Goal: Task Accomplishment & Management: Use online tool/utility

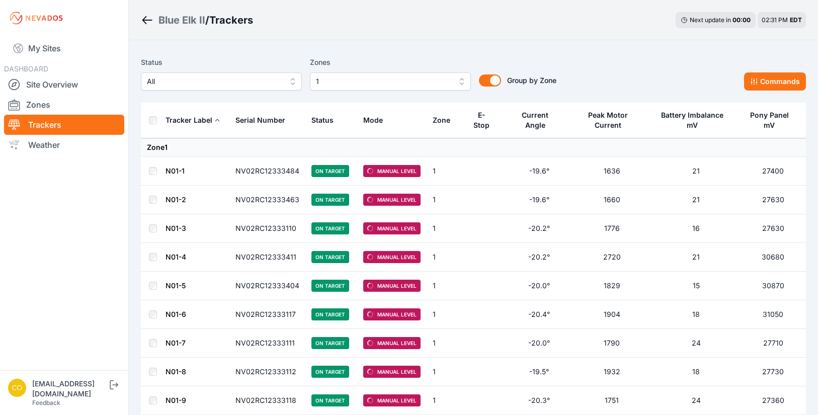
click at [32, 354] on nav "My Sites DASHBOARD Site Overview Zones Trackers Weather" at bounding box center [64, 199] width 128 height 326
click at [36, 47] on link "My Sites" at bounding box center [64, 48] width 120 height 24
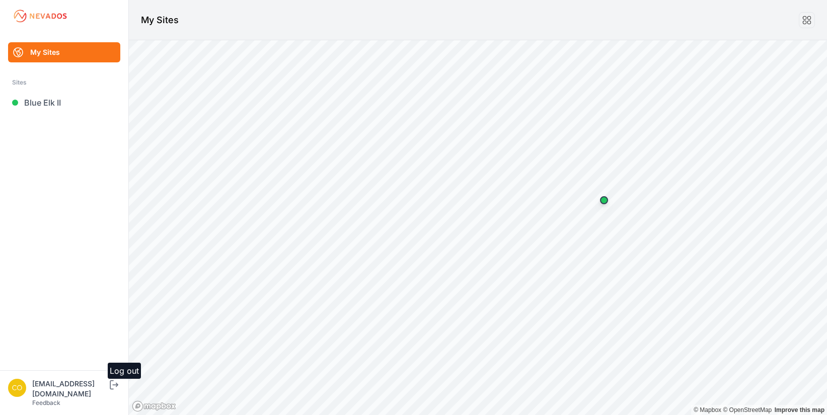
click at [120, 391] on icon "submit" at bounding box center [114, 385] width 13 height 12
click at [43, 104] on link "[GEOGRAPHIC_DATA]" at bounding box center [64, 103] width 112 height 20
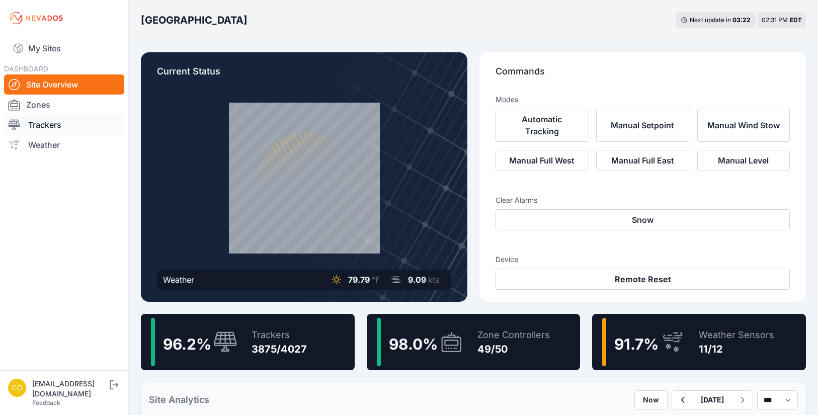
click at [45, 127] on link "Trackers" at bounding box center [64, 125] width 120 height 20
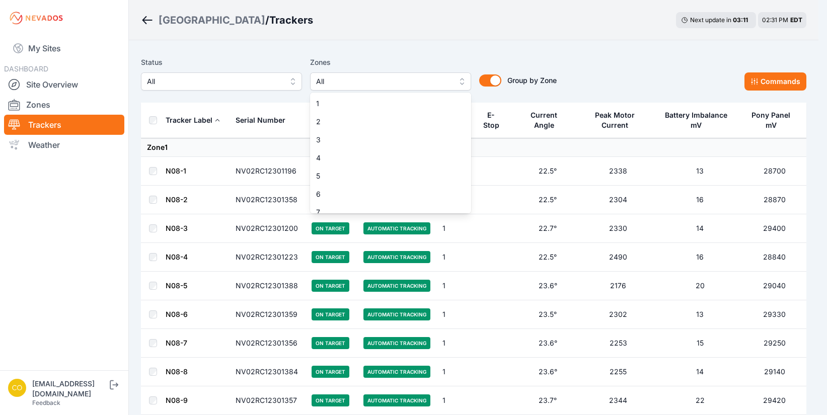
click at [414, 80] on span "All" at bounding box center [383, 81] width 135 height 12
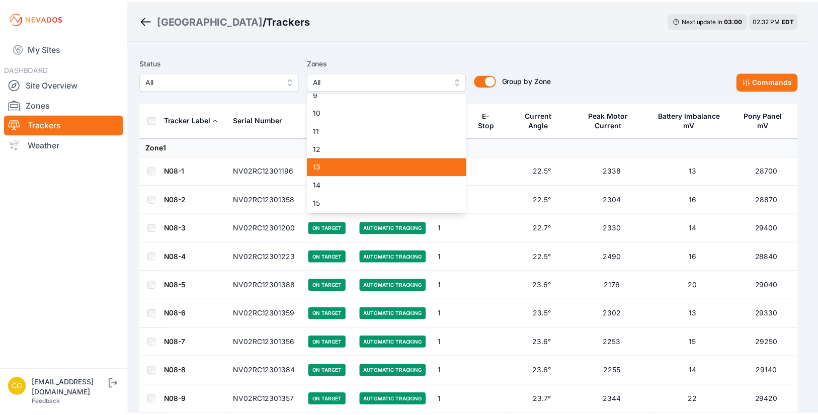
scroll to position [257, 0]
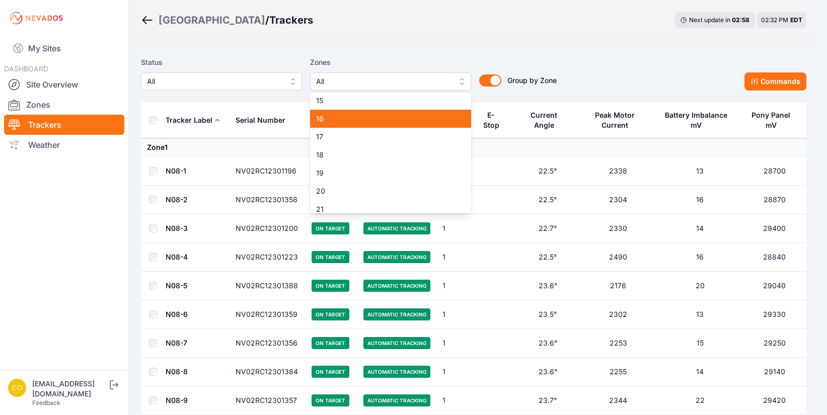
click at [335, 120] on span "16" at bounding box center [384, 119] width 137 height 10
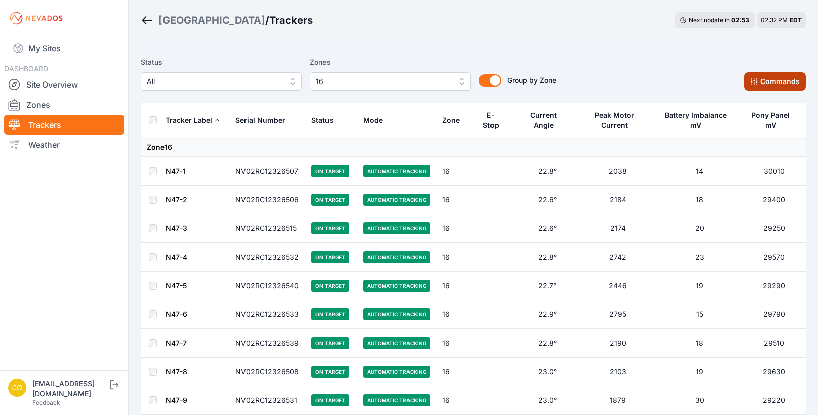
click at [769, 82] on button "Commands" at bounding box center [775, 81] width 62 height 18
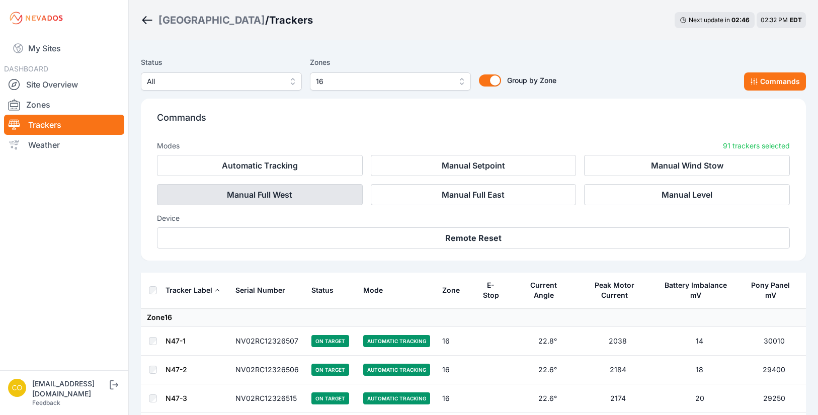
click at [294, 197] on button "Manual Full West" at bounding box center [260, 194] width 206 height 21
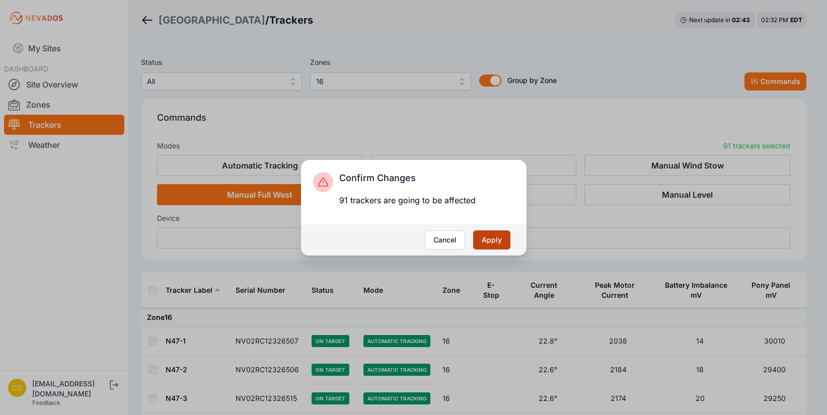
click at [498, 242] on button "Apply" at bounding box center [491, 239] width 37 height 19
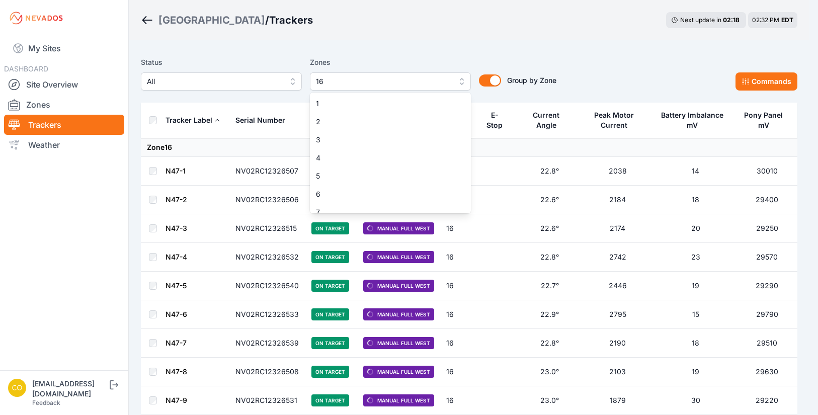
click at [459, 81] on button "16" at bounding box center [390, 81] width 161 height 18
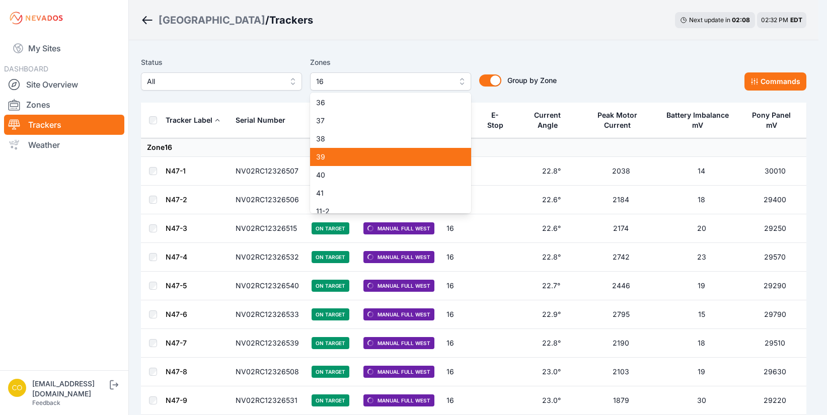
scroll to position [738, 0]
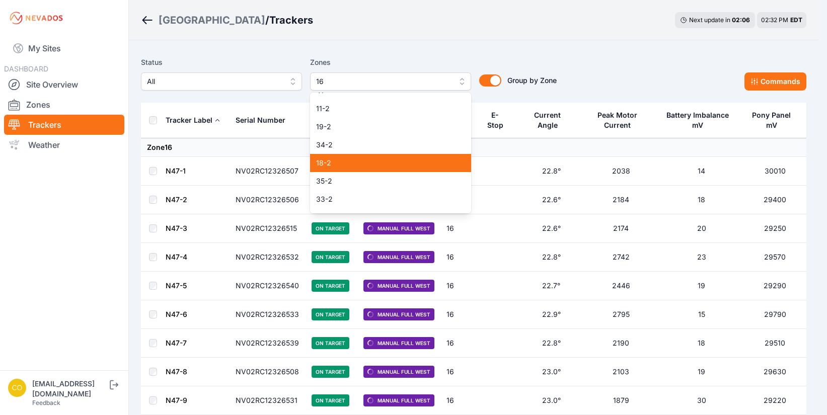
click at [365, 163] on span "18-2" at bounding box center [384, 163] width 137 height 10
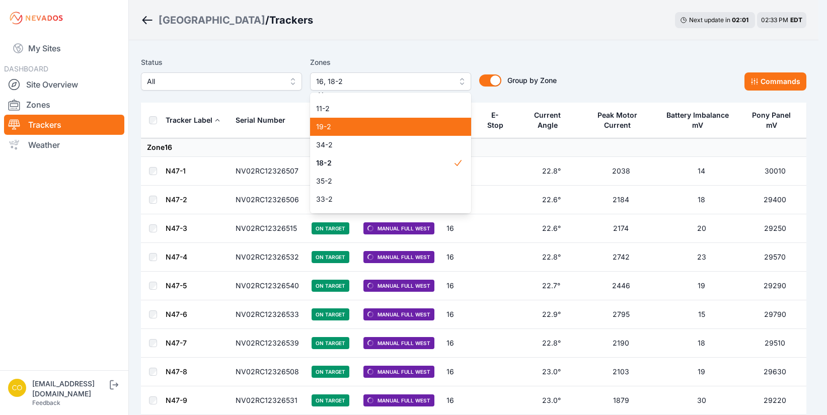
click at [327, 126] on span "19-2" at bounding box center [384, 127] width 137 height 10
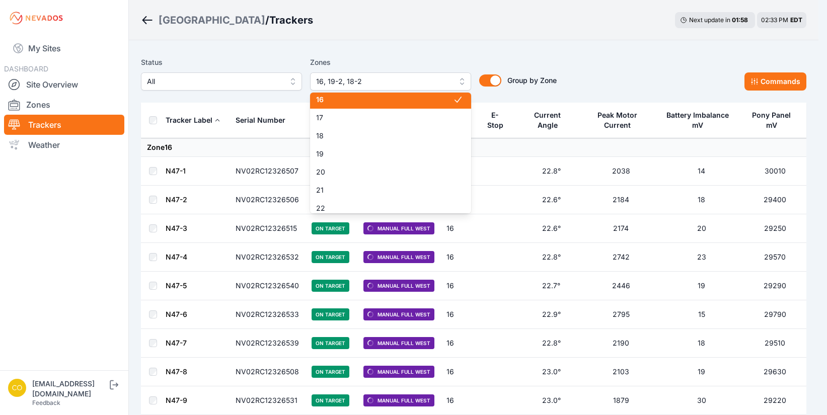
scroll to position [274, 0]
click at [376, 103] on span "16" at bounding box center [384, 102] width 137 height 10
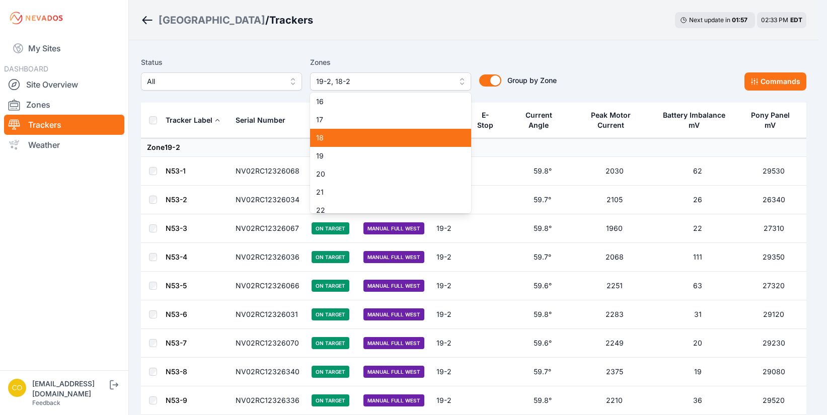
click at [331, 139] on span "18" at bounding box center [384, 138] width 137 height 10
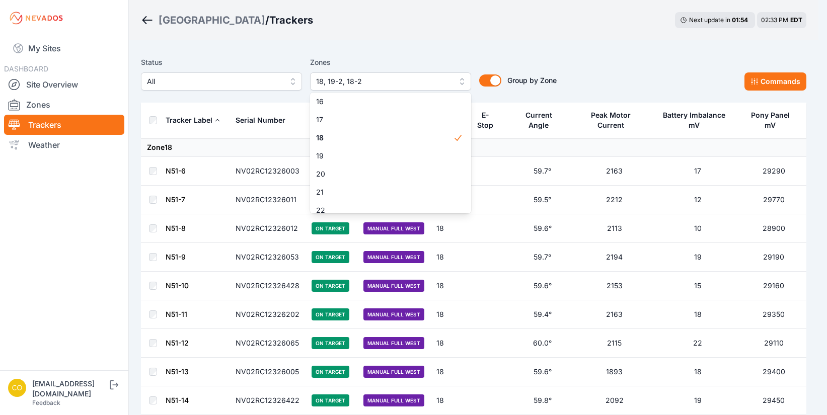
click at [418, 82] on span "18, 19-2, 18-2" at bounding box center [383, 81] width 135 height 12
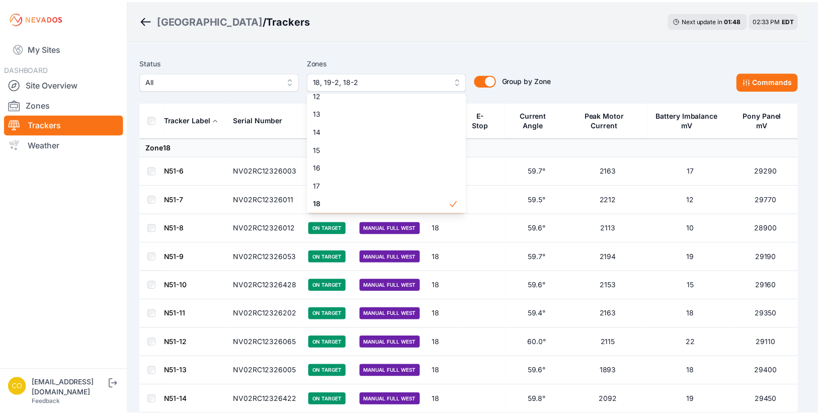
scroll to position [259, 0]
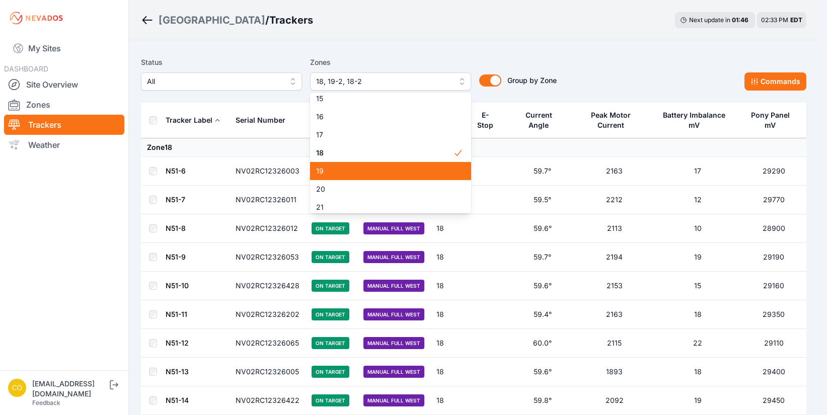
click at [357, 167] on span "19" at bounding box center [384, 171] width 137 height 10
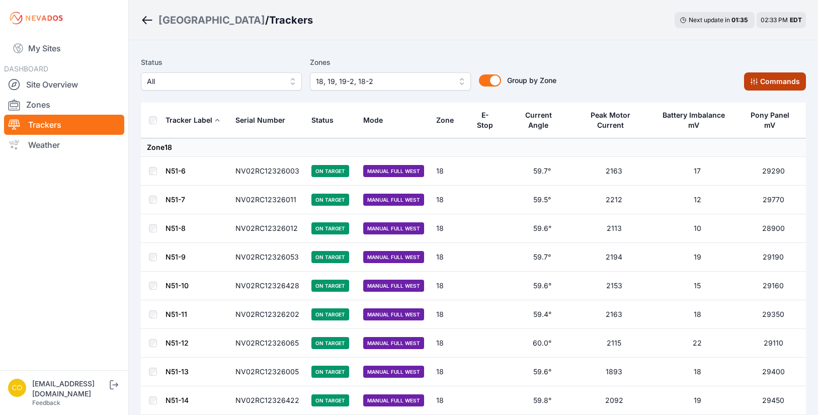
click at [762, 78] on button "Commands" at bounding box center [775, 81] width 62 height 18
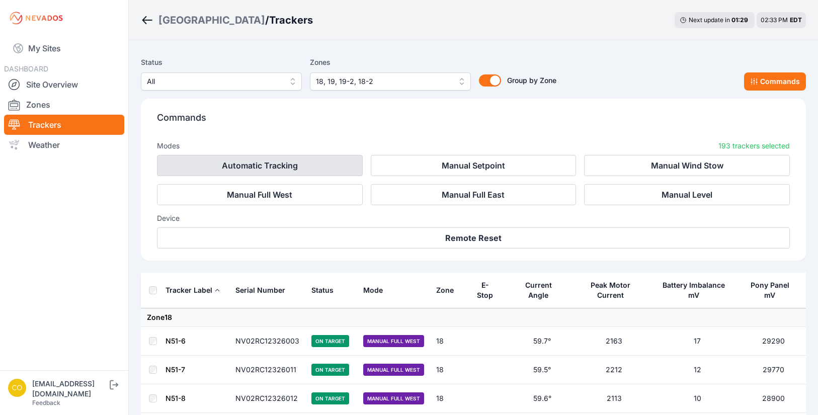
click at [260, 163] on button "Automatic Tracking" at bounding box center [260, 165] width 206 height 21
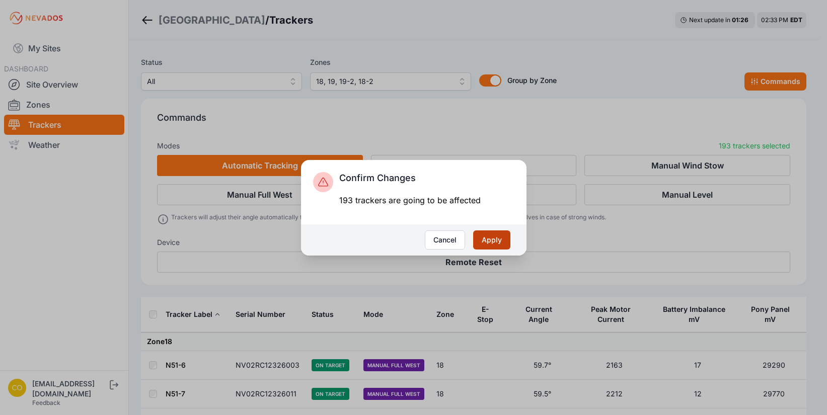
click at [495, 240] on button "Apply" at bounding box center [491, 239] width 37 height 19
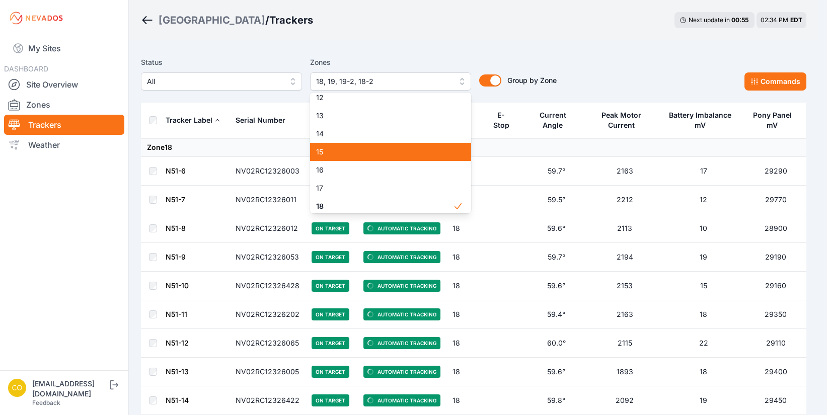
scroll to position [257, 0]
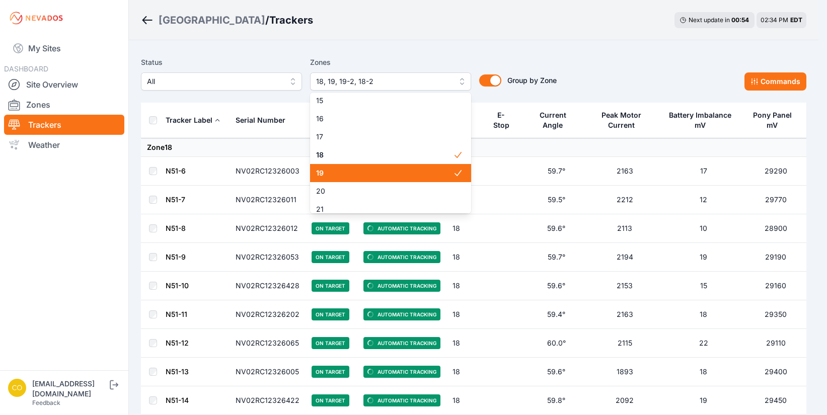
click at [336, 173] on span "19" at bounding box center [384, 173] width 137 height 10
click at [335, 152] on span "18" at bounding box center [384, 155] width 137 height 10
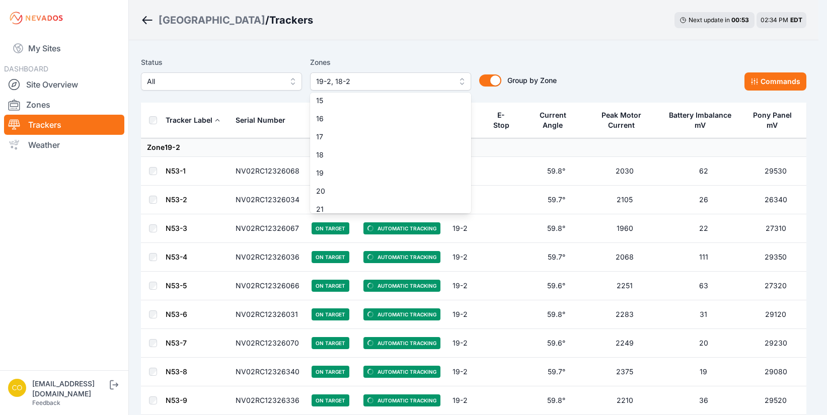
scroll to position [789, 0]
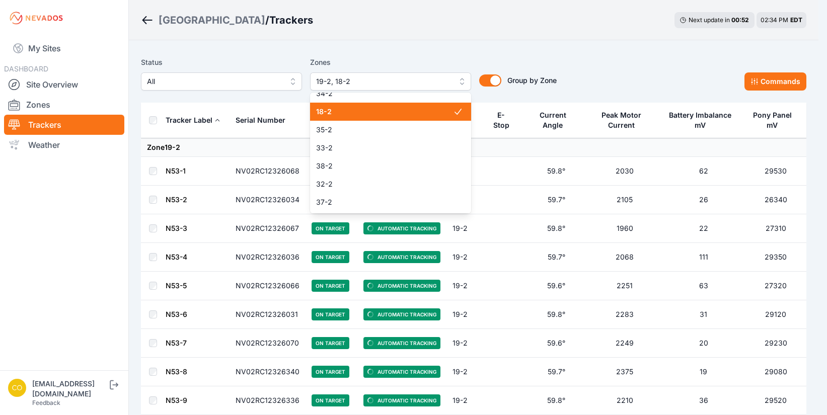
click at [324, 113] on span "18-2" at bounding box center [384, 112] width 137 height 10
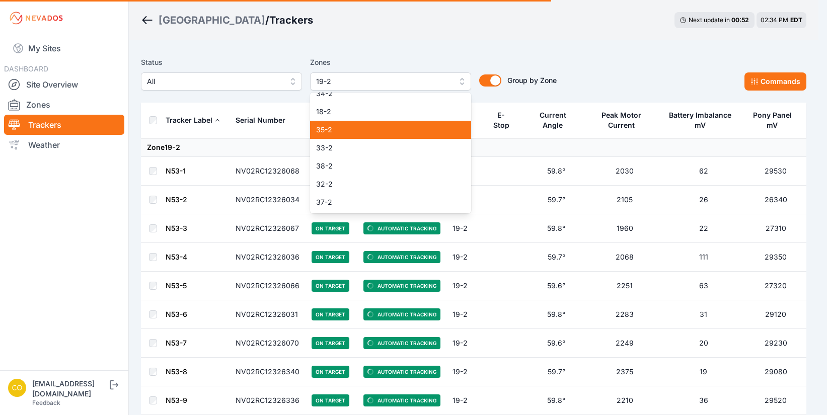
scroll to position [738, 0]
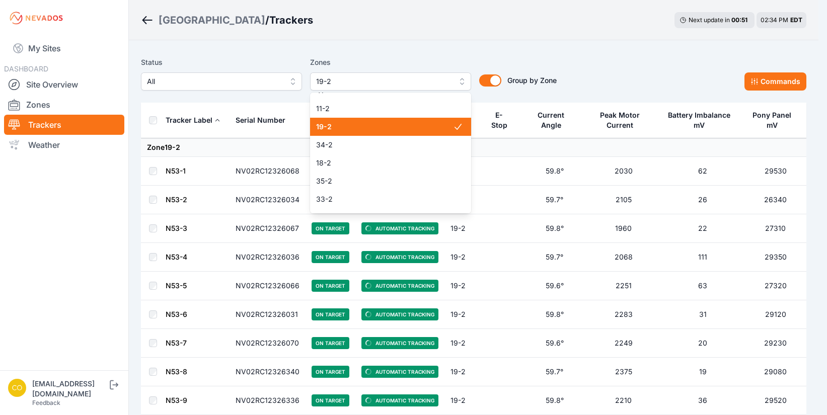
click at [335, 127] on span "19-2" at bounding box center [384, 127] width 137 height 10
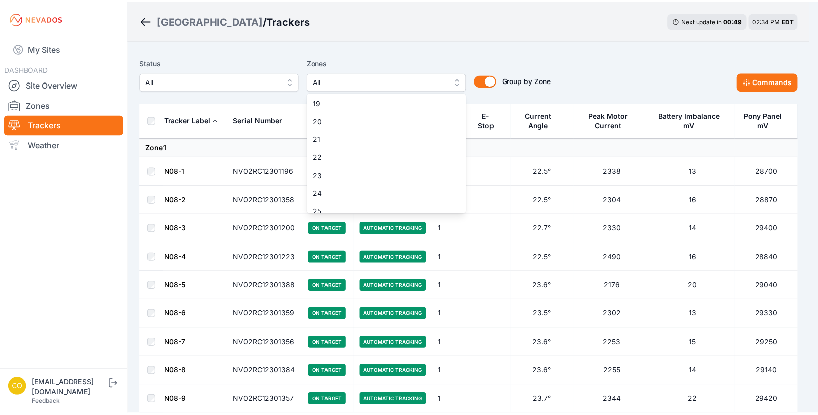
scroll to position [224, 0]
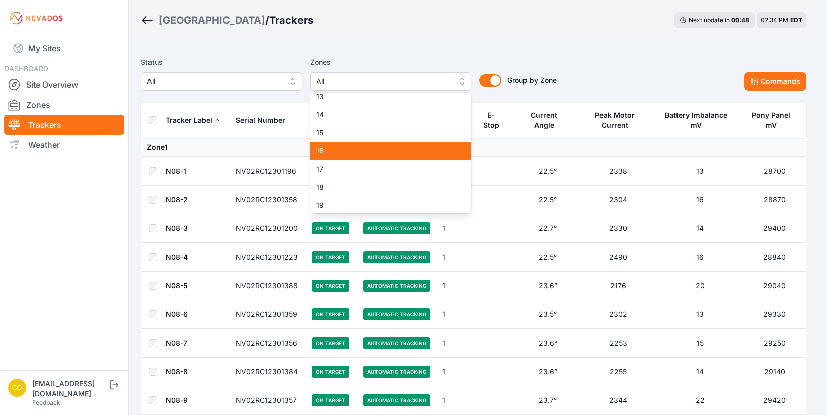
click at [320, 151] on span "16" at bounding box center [384, 151] width 137 height 10
click at [322, 169] on span "17" at bounding box center [384, 169] width 137 height 10
